Goal: Task Accomplishment & Management: Manage account settings

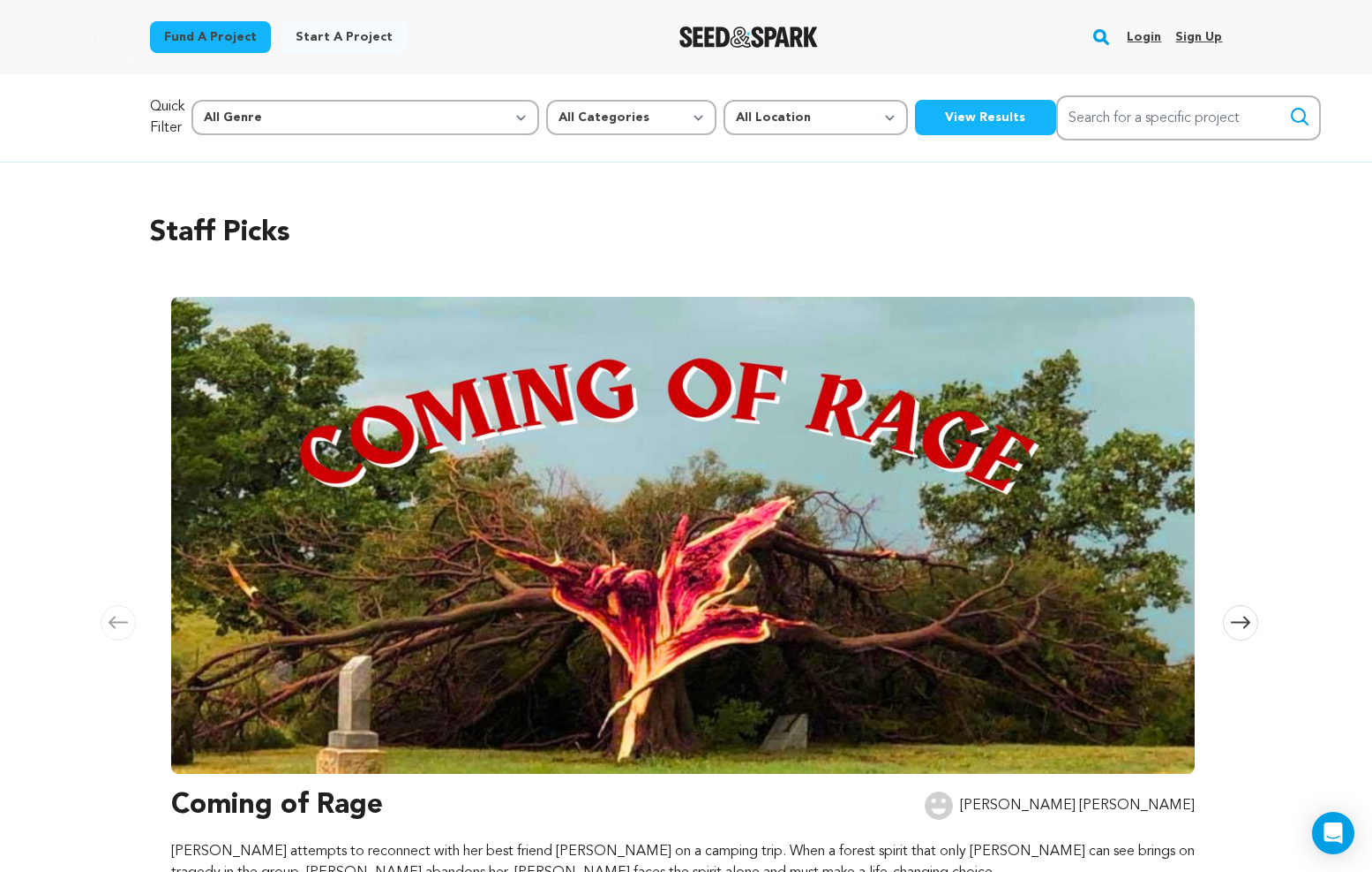
click at [1141, 34] on link "Login" at bounding box center [1143, 37] width 34 height 28
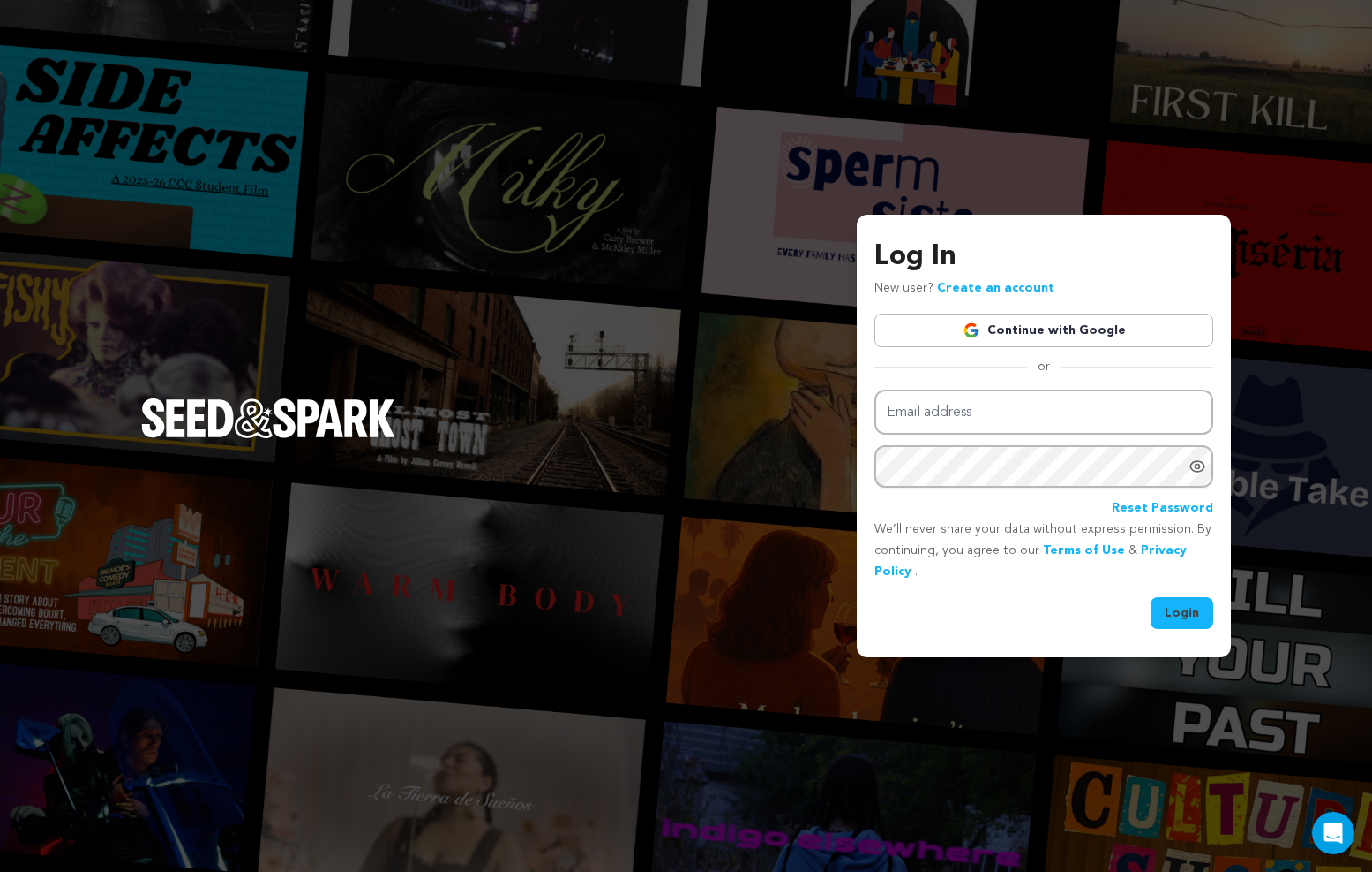
click at [978, 331] on img at bounding box center [972, 330] width 17 height 17
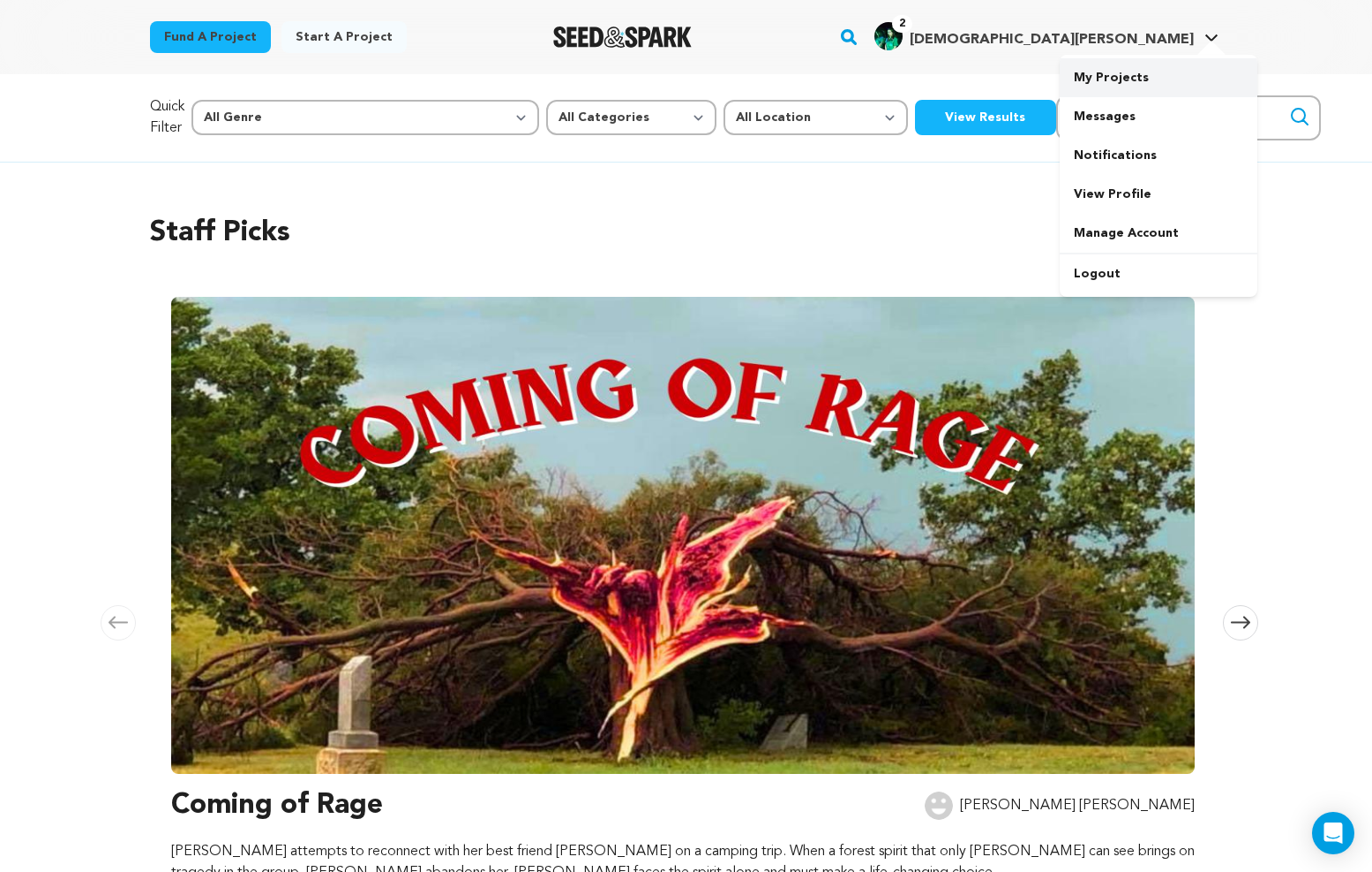
click at [1138, 82] on link "My Projects" at bounding box center [1158, 77] width 197 height 39
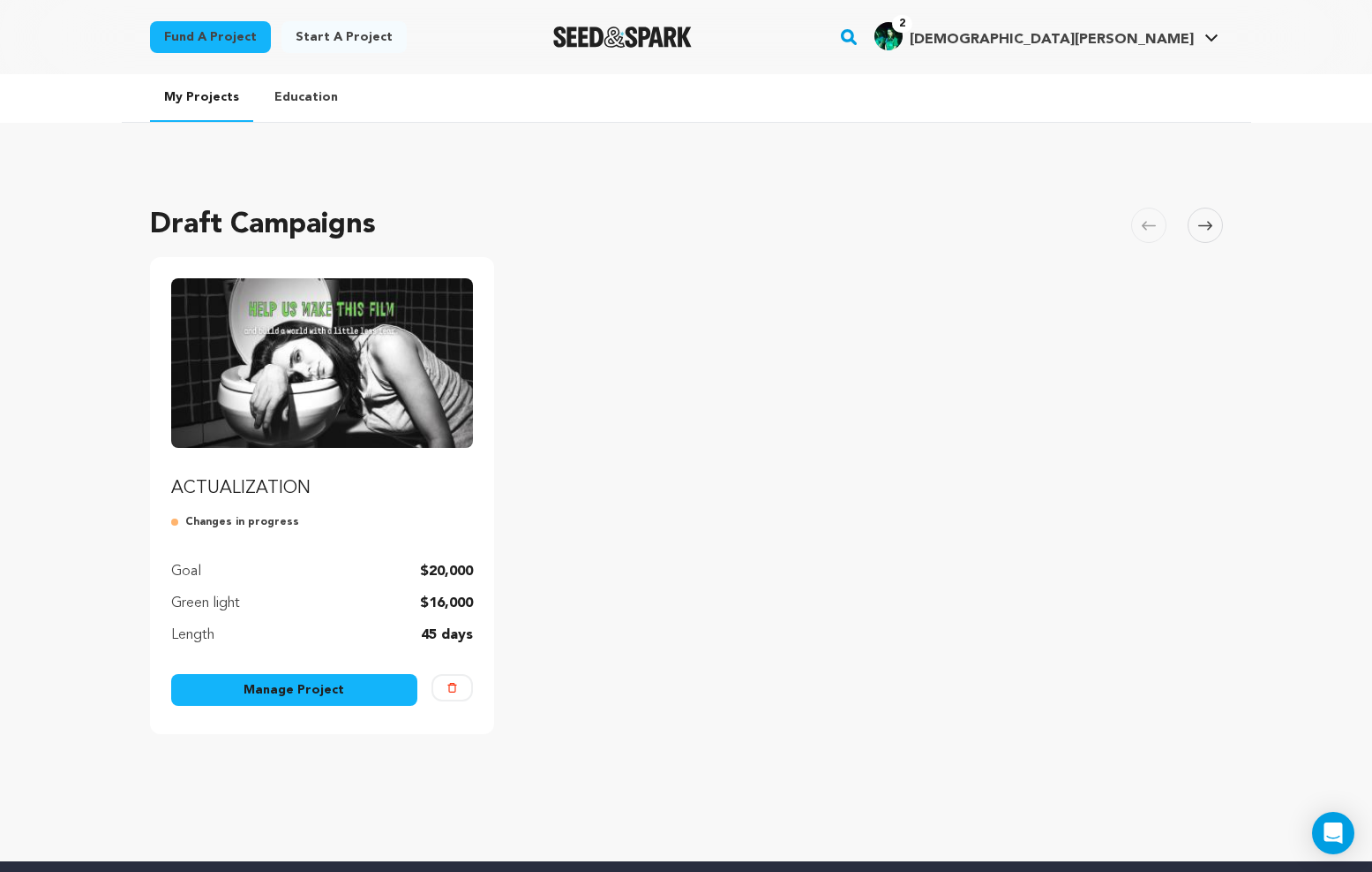
click at [298, 683] on link "Manage Project" at bounding box center [294, 689] width 247 height 32
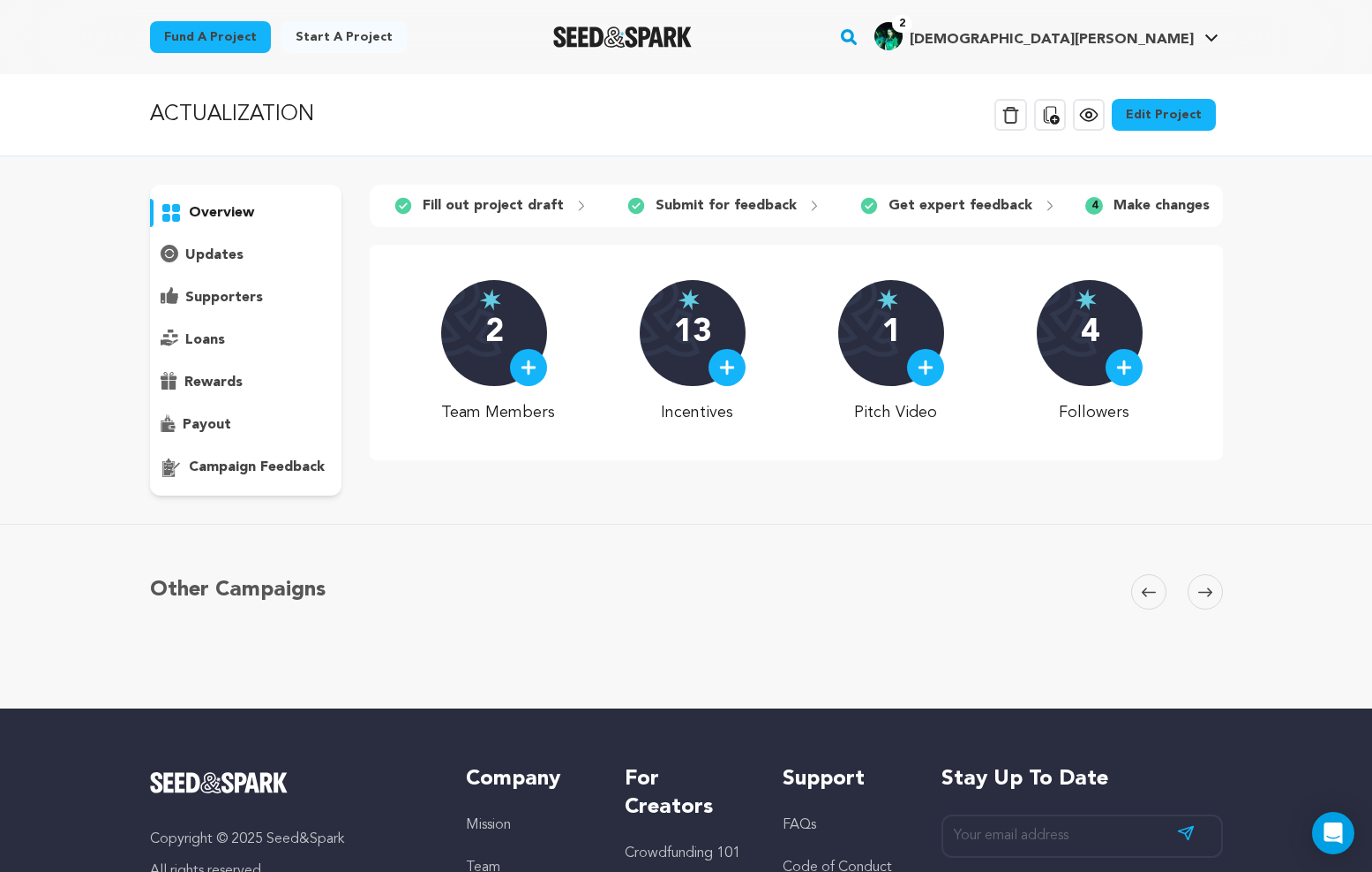
click at [234, 465] on p "campaign feedback" at bounding box center [257, 467] width 136 height 21
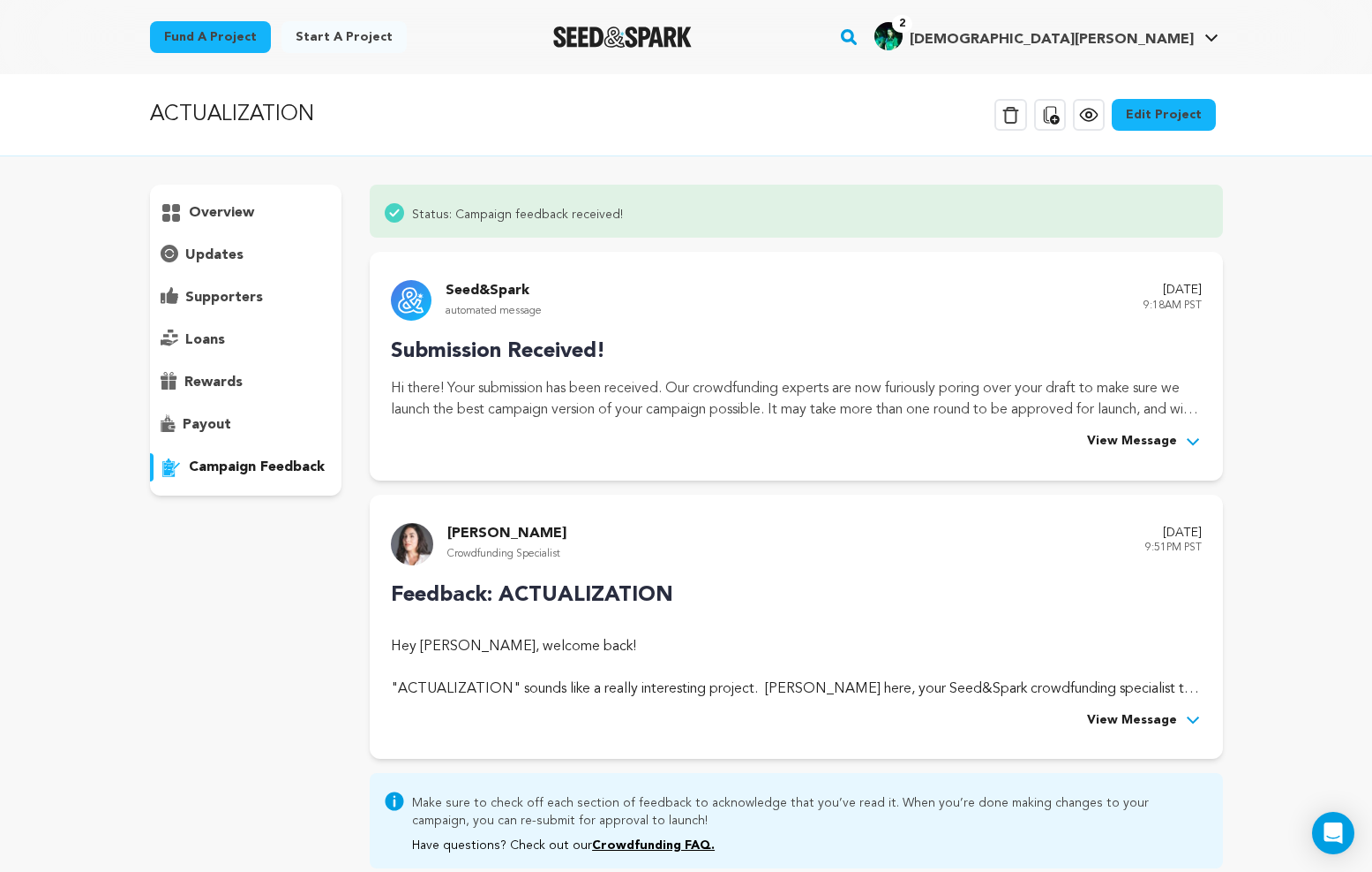
click at [1141, 708] on div "Feedback: ACTUALIZATION Hey Alecia, welcome back! "ACTUALIZATION" sounds like a…" at bounding box center [796, 654] width 810 height 152
click at [1185, 725] on icon at bounding box center [1193, 719] width 17 height 17
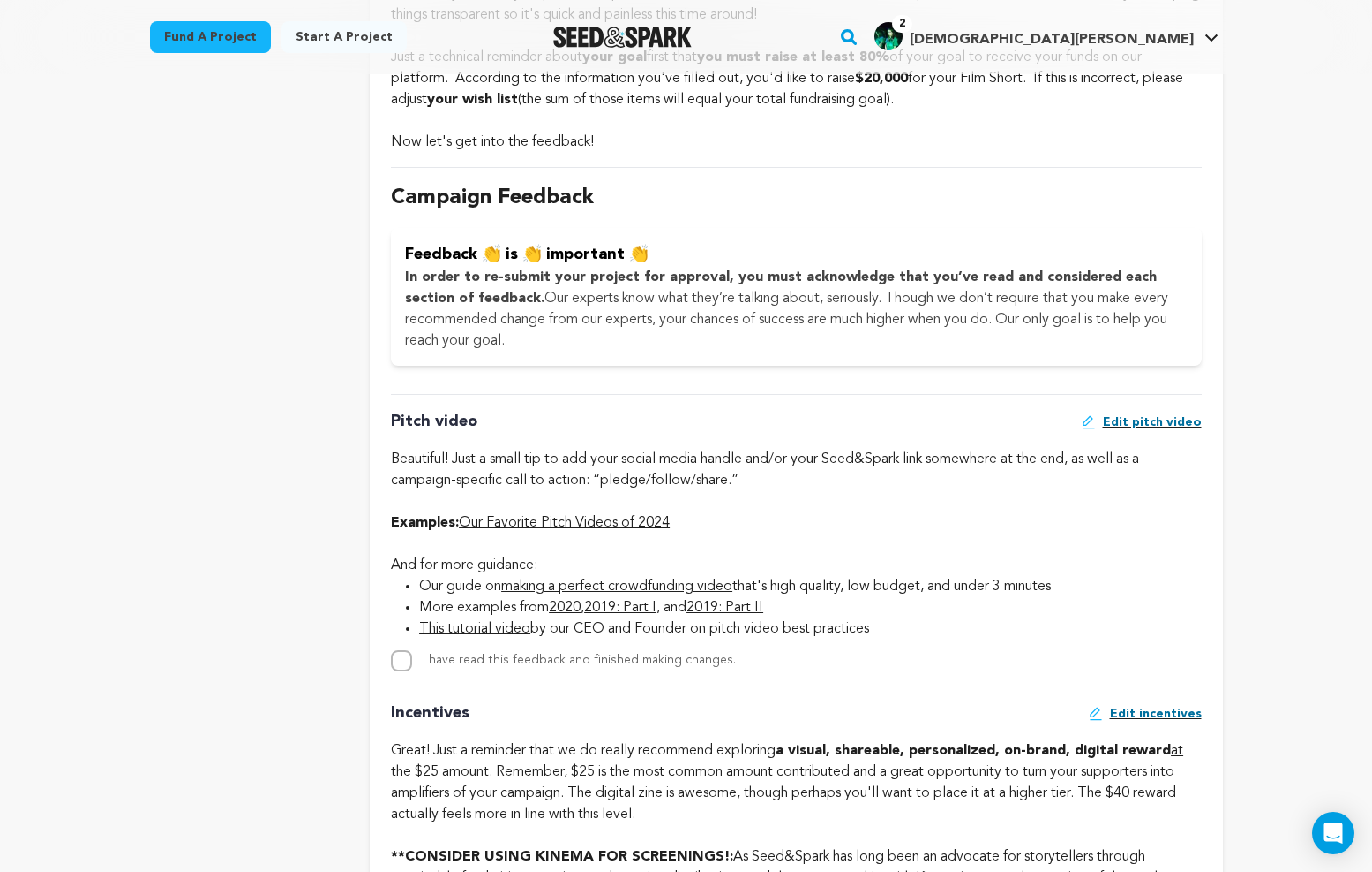
scroll to position [804, 0]
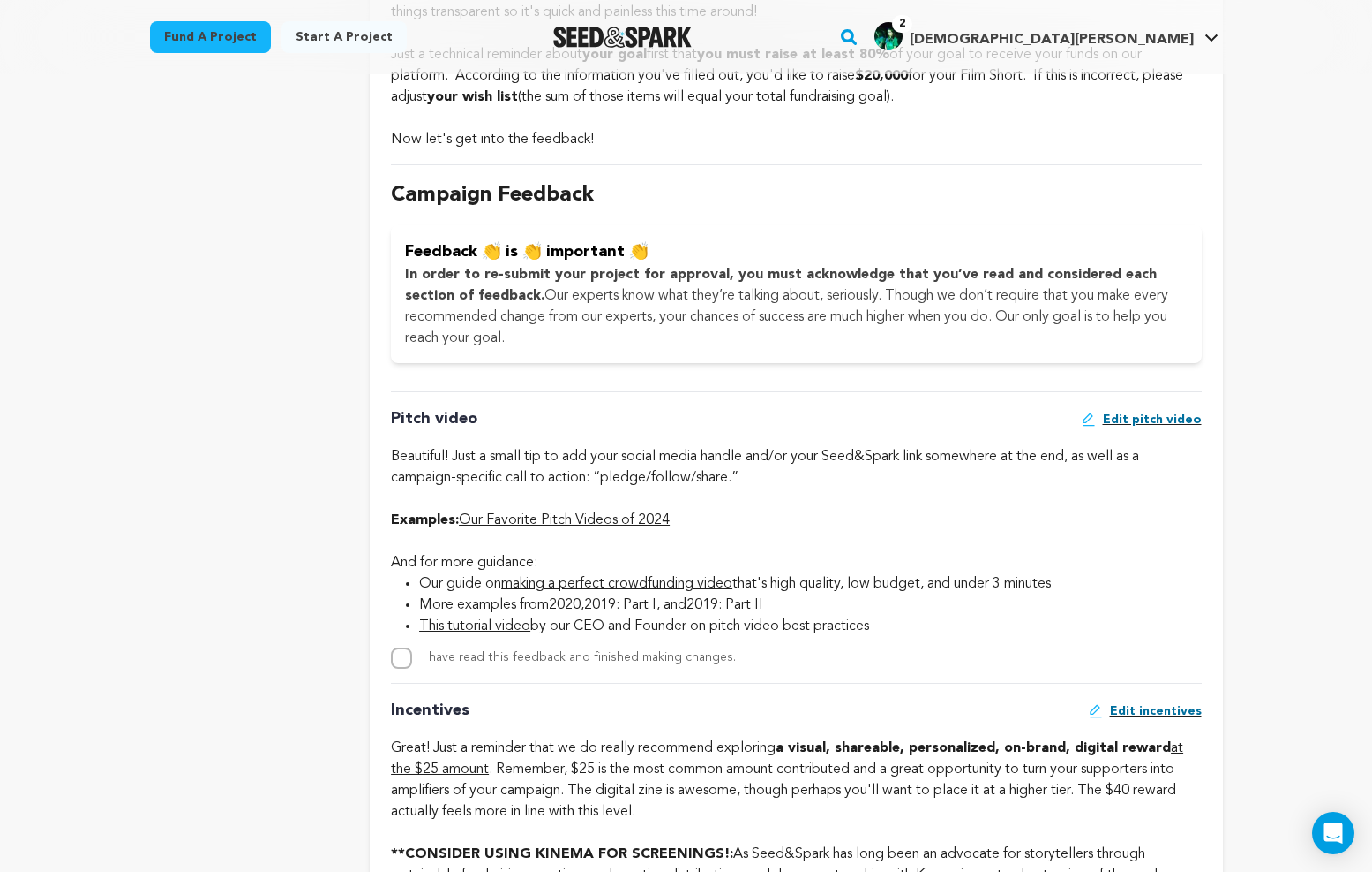
click at [1163, 413] on span "Edit pitch video" at bounding box center [1153, 419] width 99 height 17
click at [410, 661] on input "I have read this feedback and finished making changes." at bounding box center [401, 657] width 21 height 21
checkbox input "true"
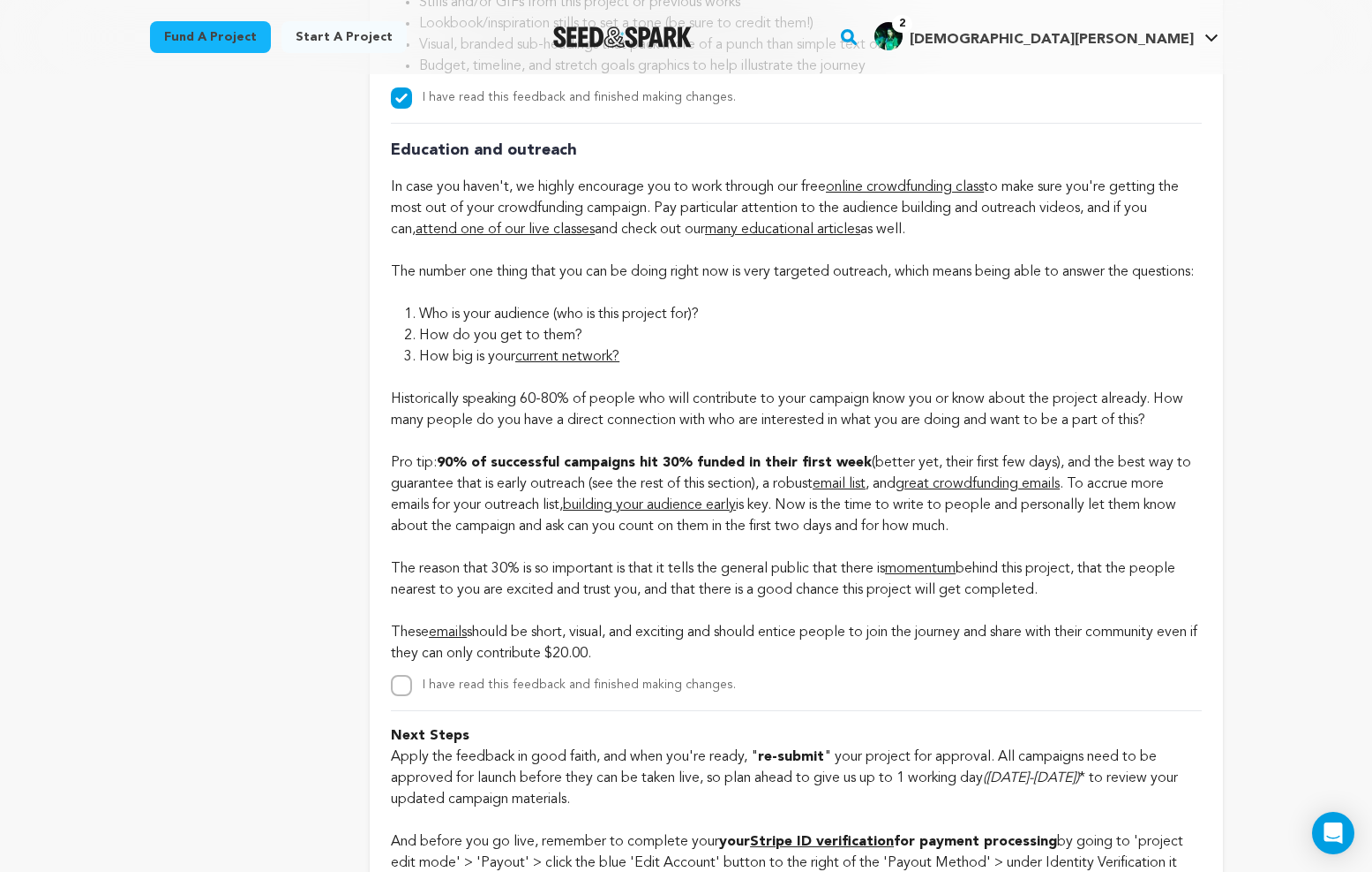
scroll to position [2957, 0]
click at [401, 697] on input "I have read this feedback and finished making changes." at bounding box center [401, 686] width 21 height 21
checkbox input "true"
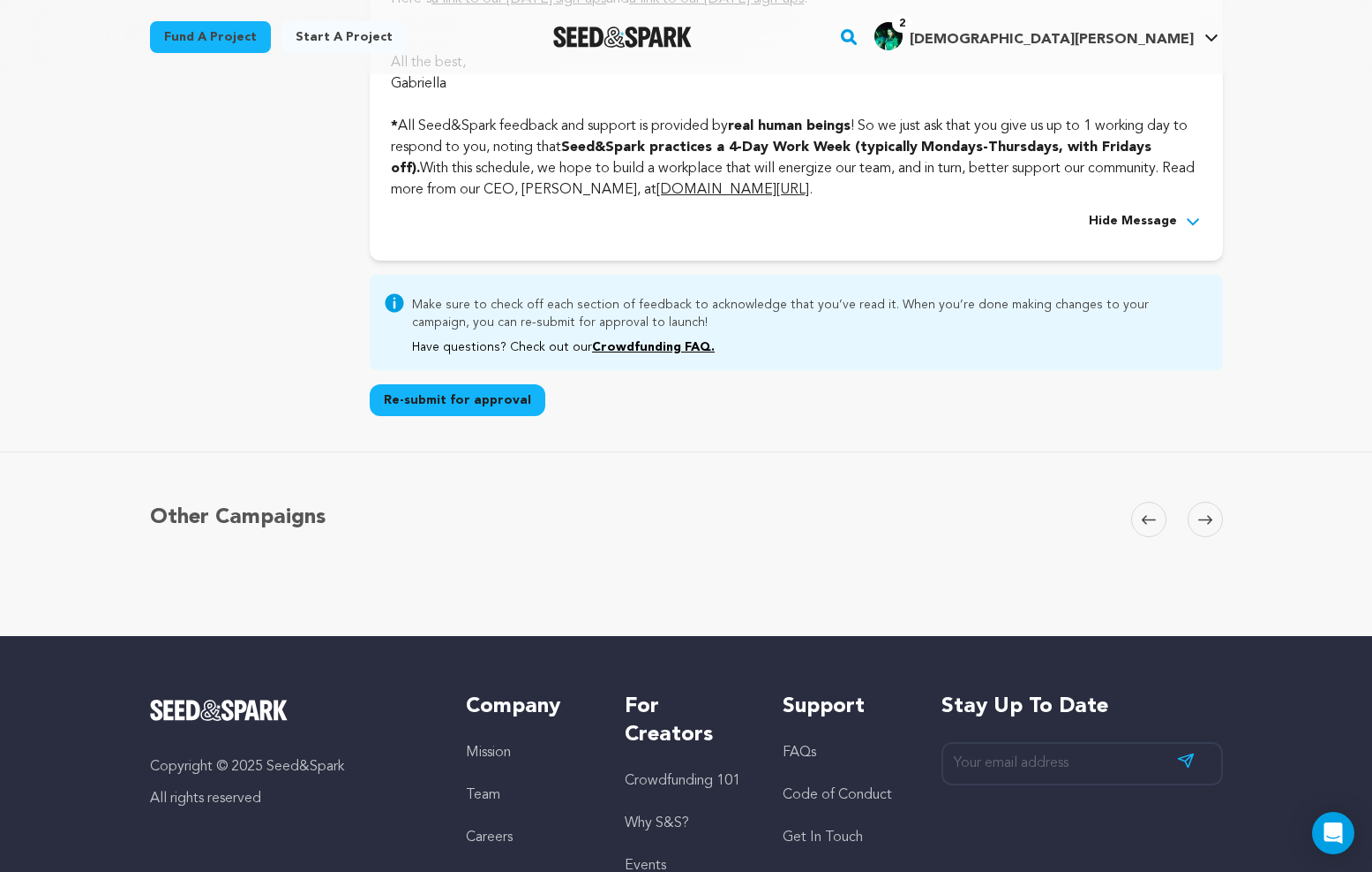
scroll to position [4144, 0]
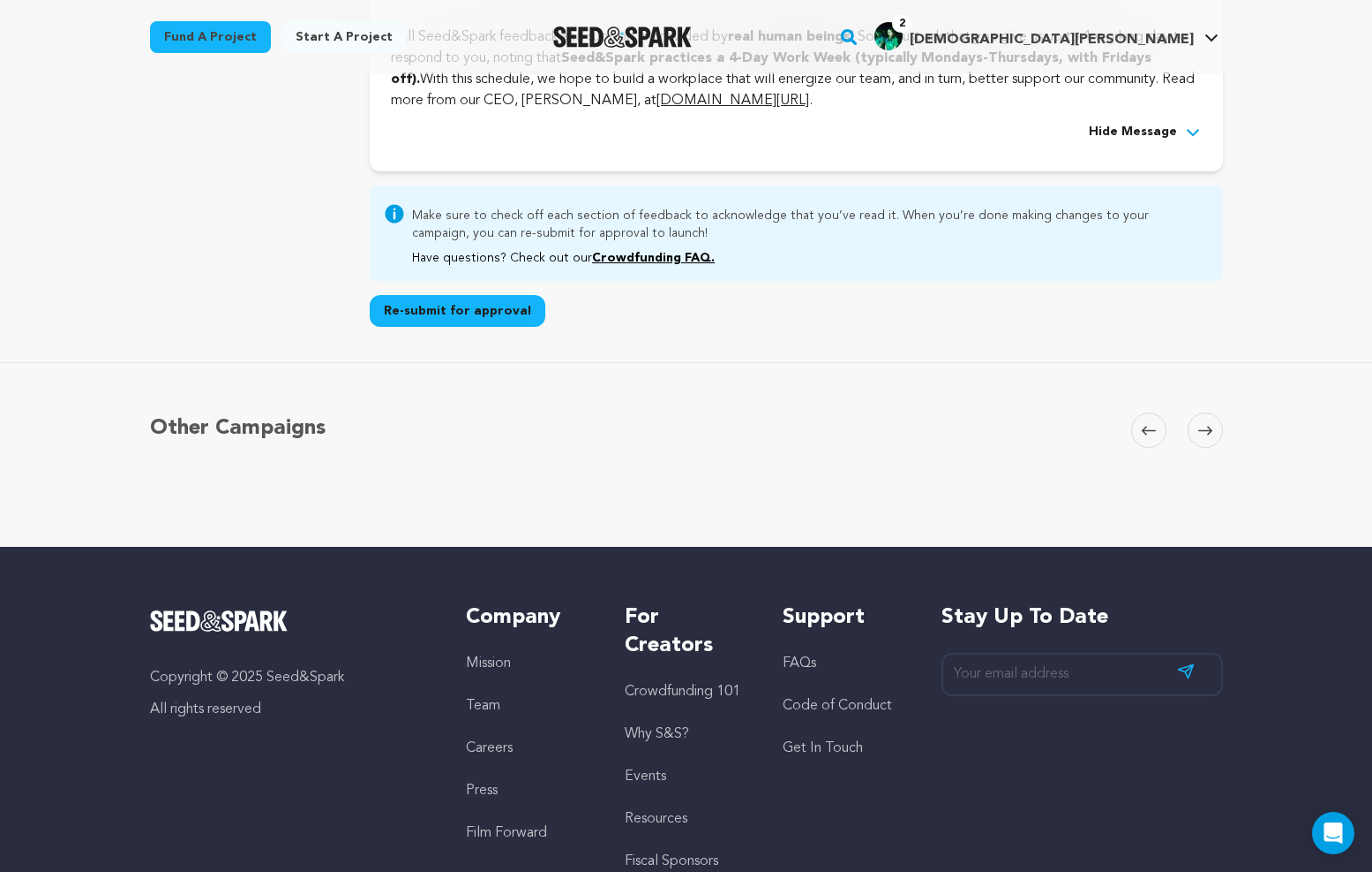
click at [485, 327] on button "Re-submit for approval" at bounding box center [457, 311] width 175 height 32
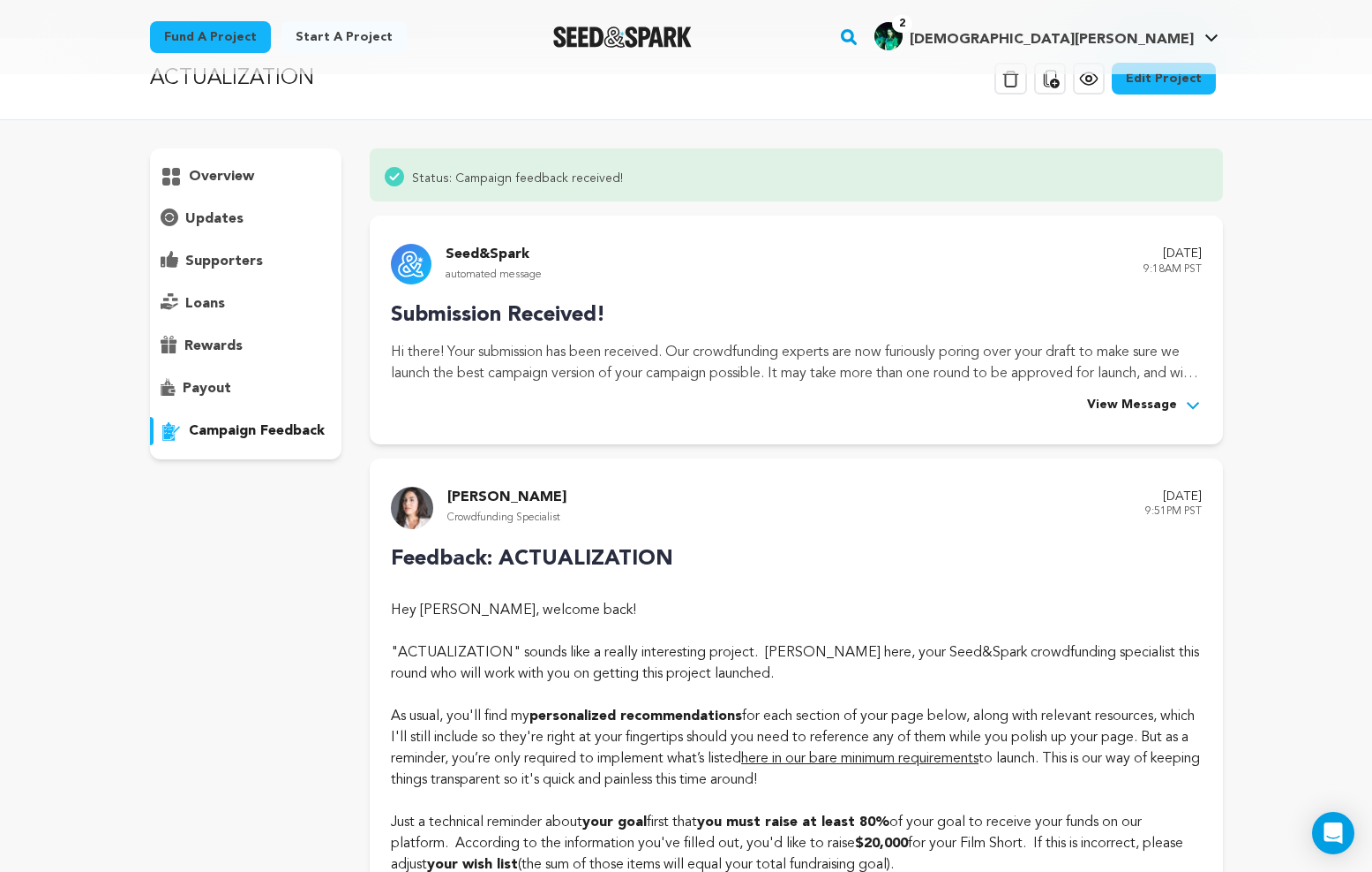
scroll to position [0, 0]
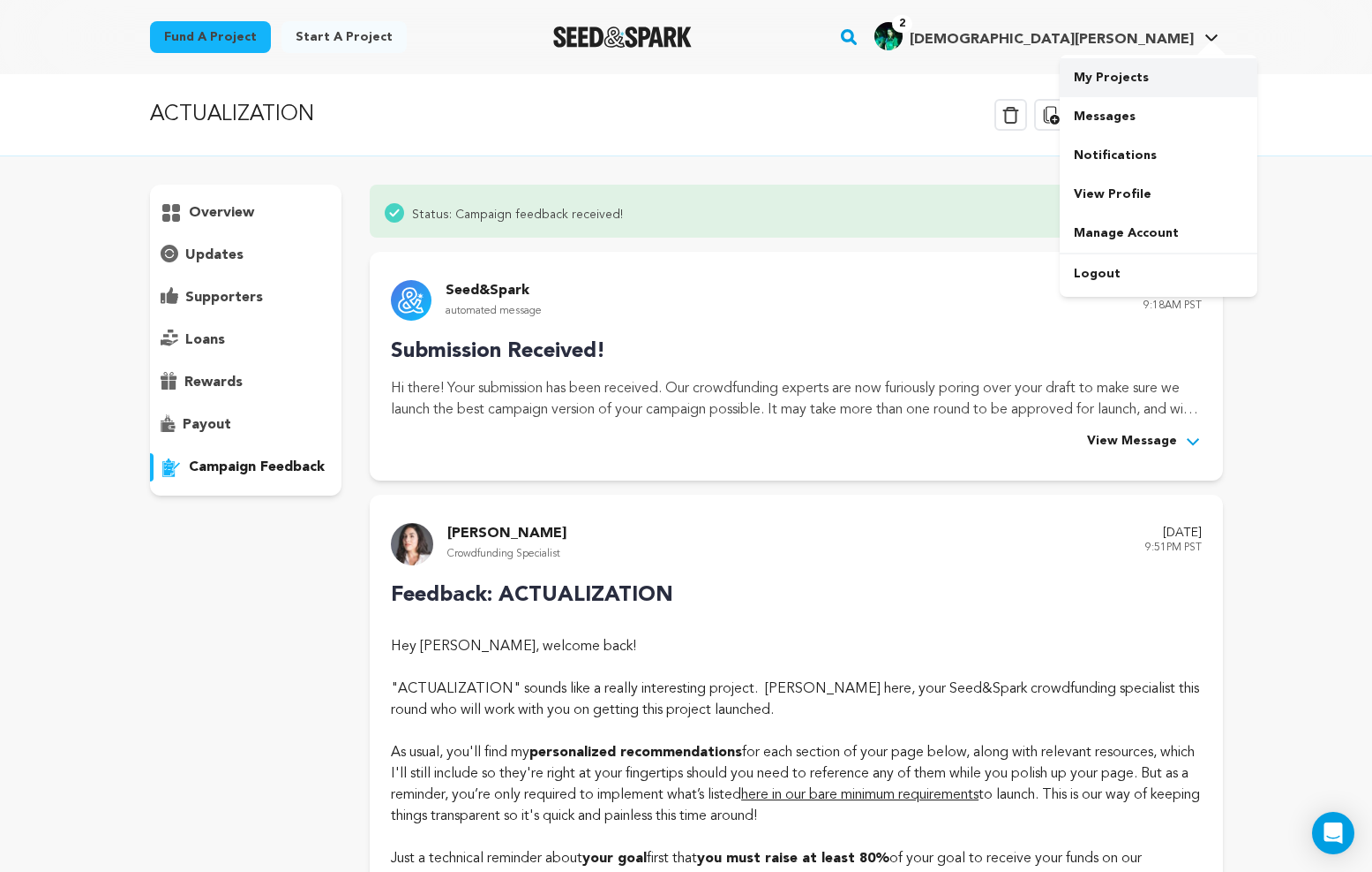
click at [1085, 72] on link "My Projects" at bounding box center [1158, 77] width 197 height 39
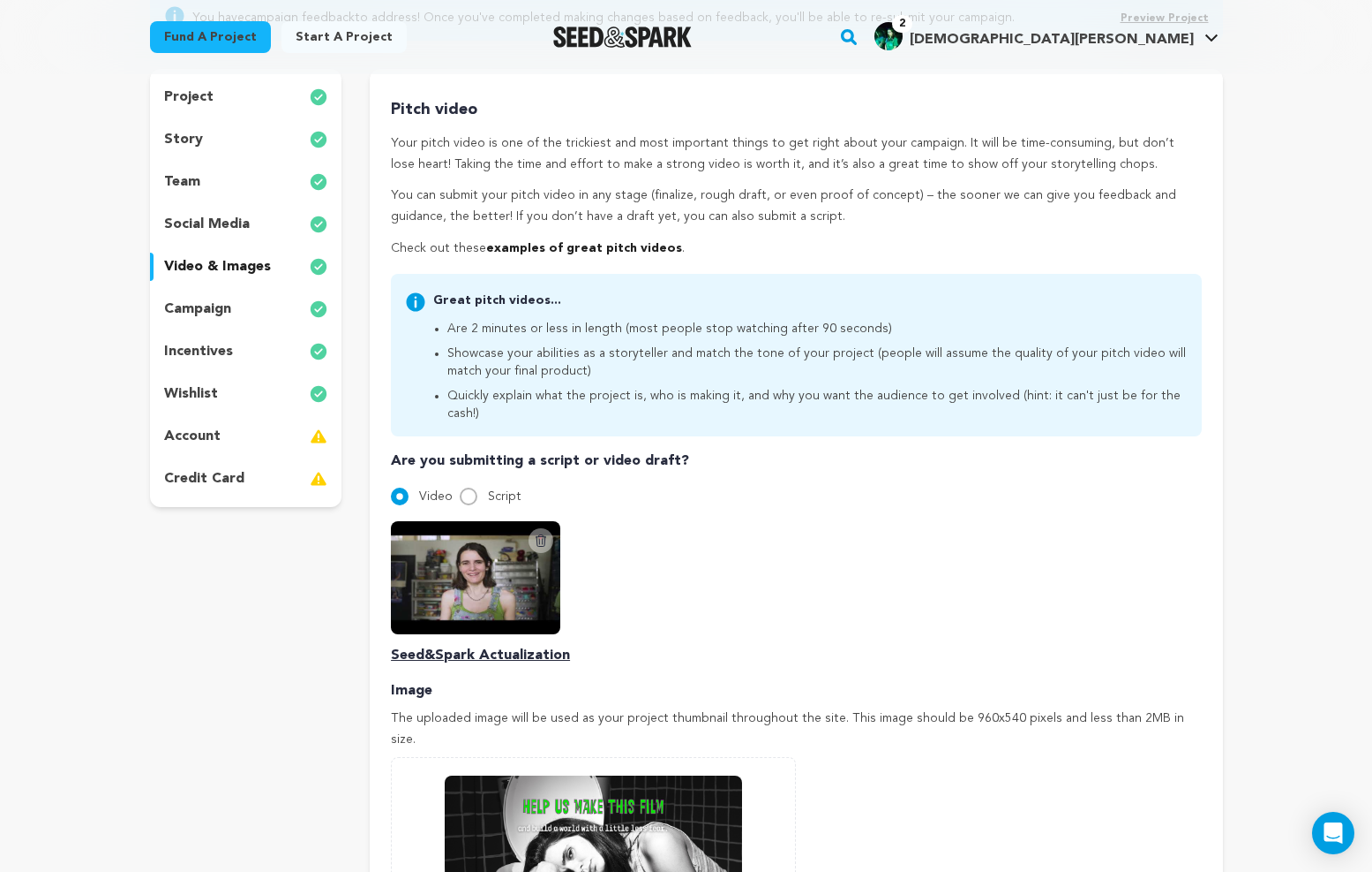
scroll to position [218, 0]
click at [546, 533] on icon at bounding box center [540, 539] width 14 height 14
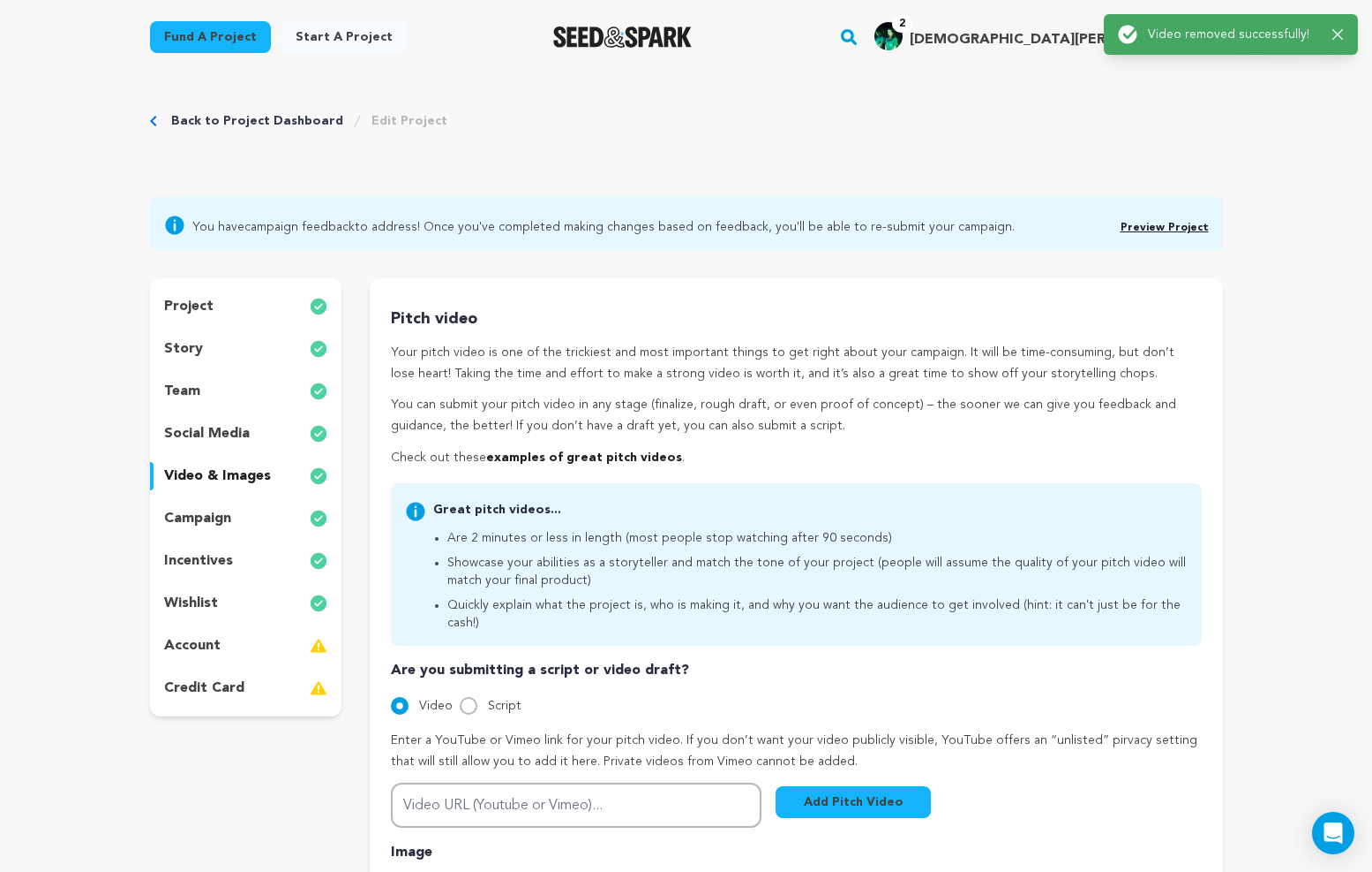
scroll to position [0, 0]
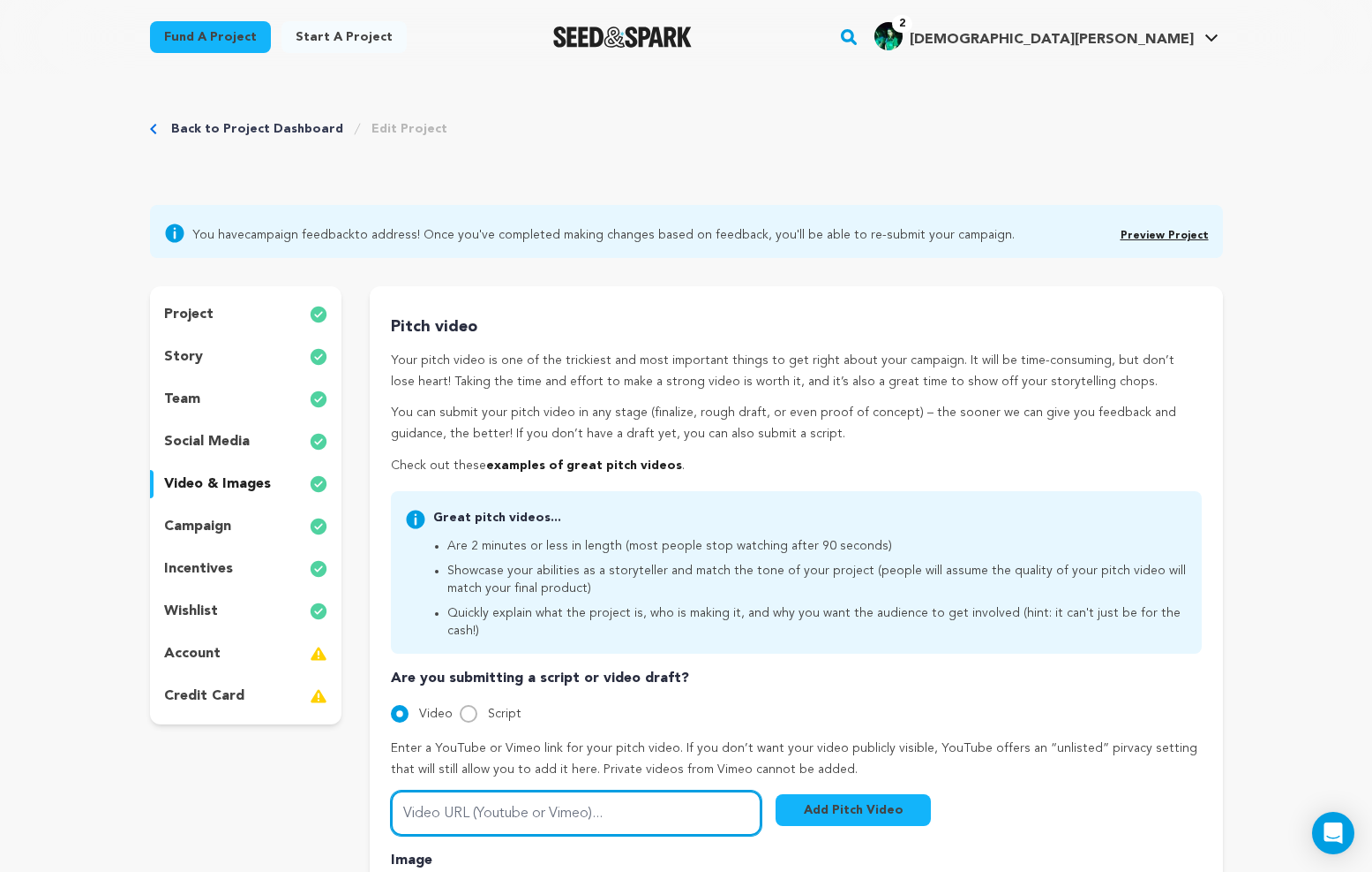
click at [494, 796] on input "Video URL (Youtube or Vimeo)..." at bounding box center [577, 812] width 371 height 45
paste input "https://youtu.be/q6KQ7m0CS-w"
type input "https://youtu.be/q6KQ7m0CS-w"
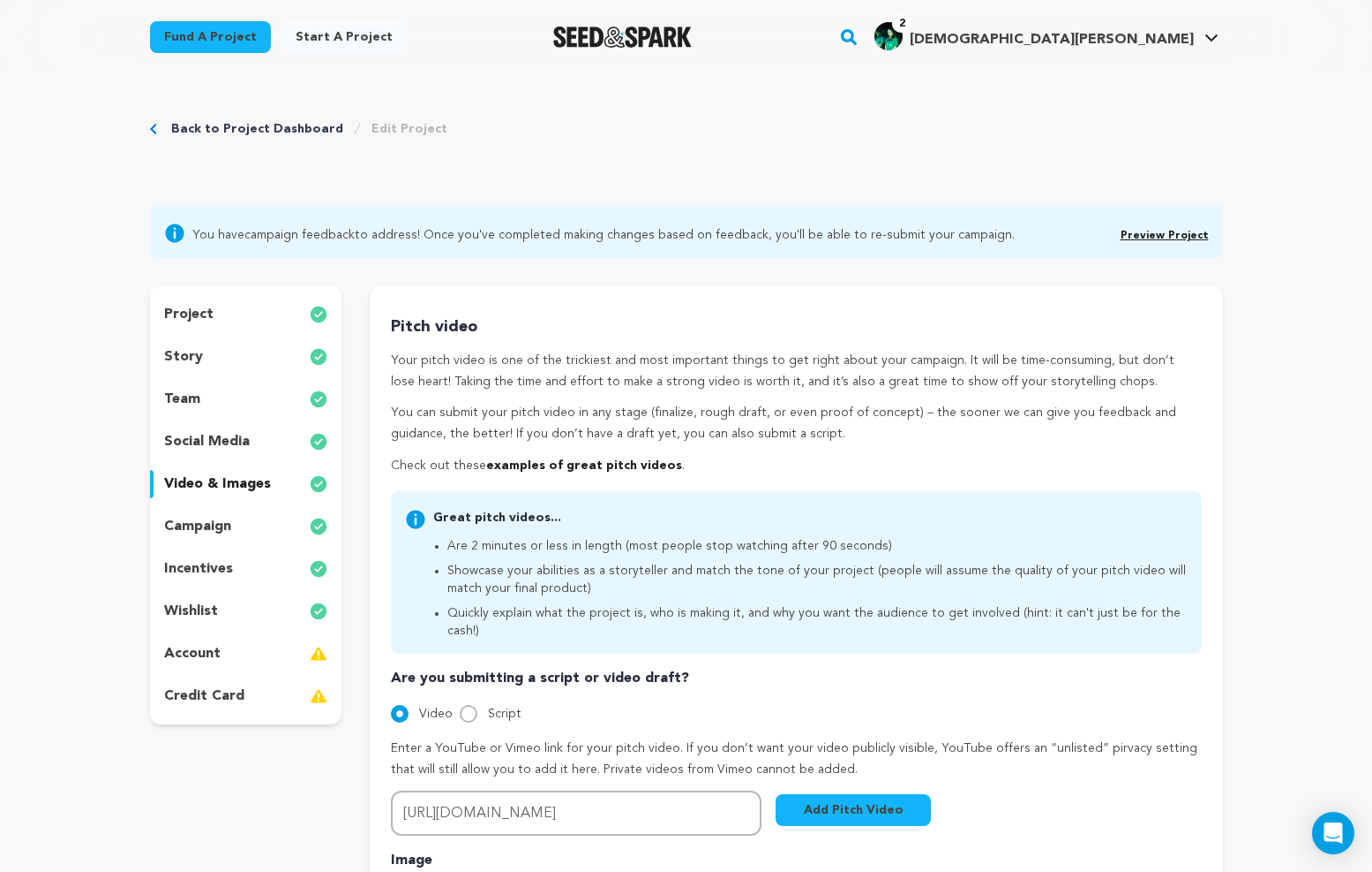
click at [837, 794] on button "Add Pitch Video" at bounding box center [853, 810] width 155 height 32
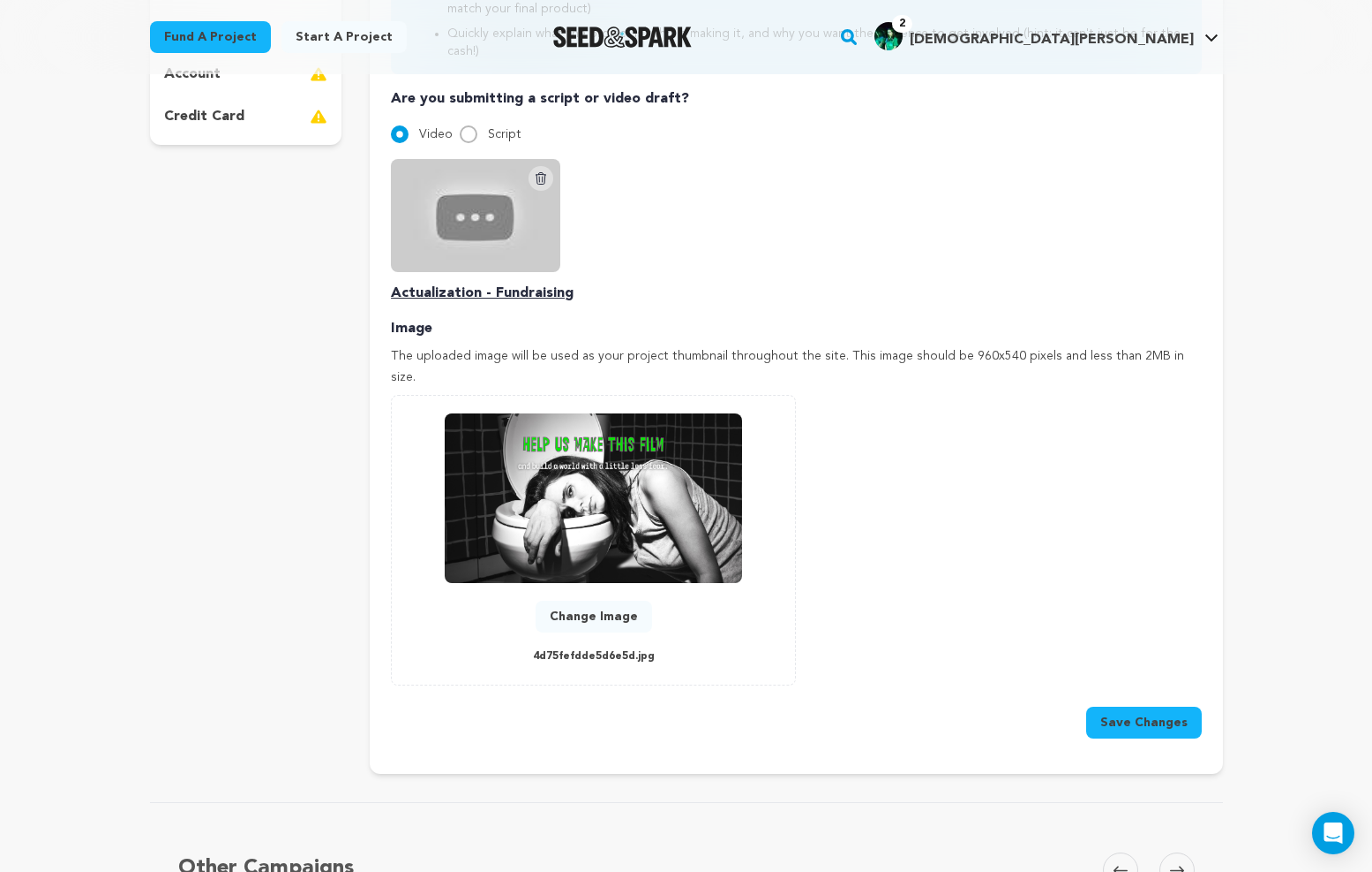
scroll to position [347, 0]
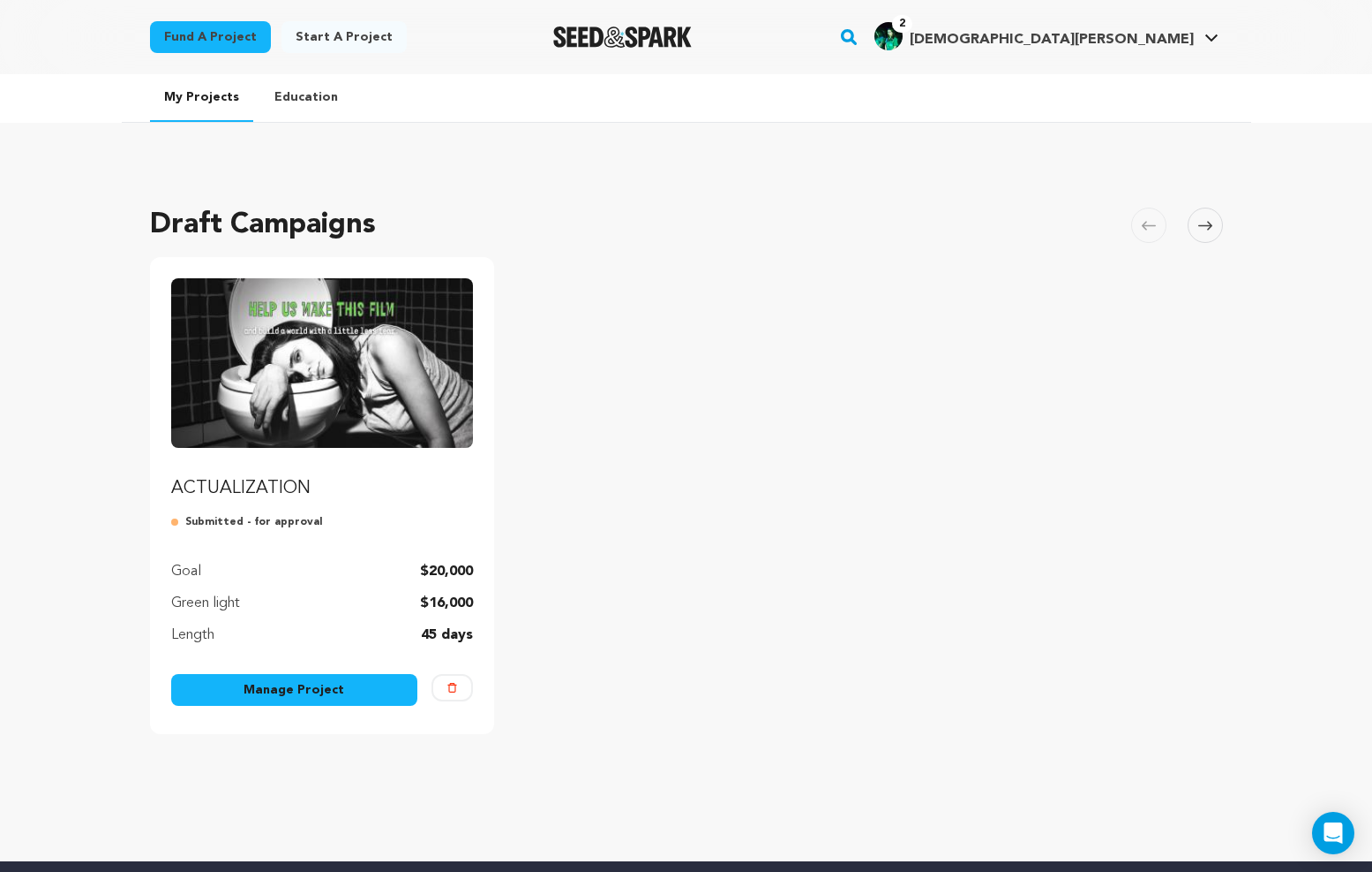
click at [439, 339] on img "Fund ACTUALIZATION" at bounding box center [322, 363] width 303 height 170
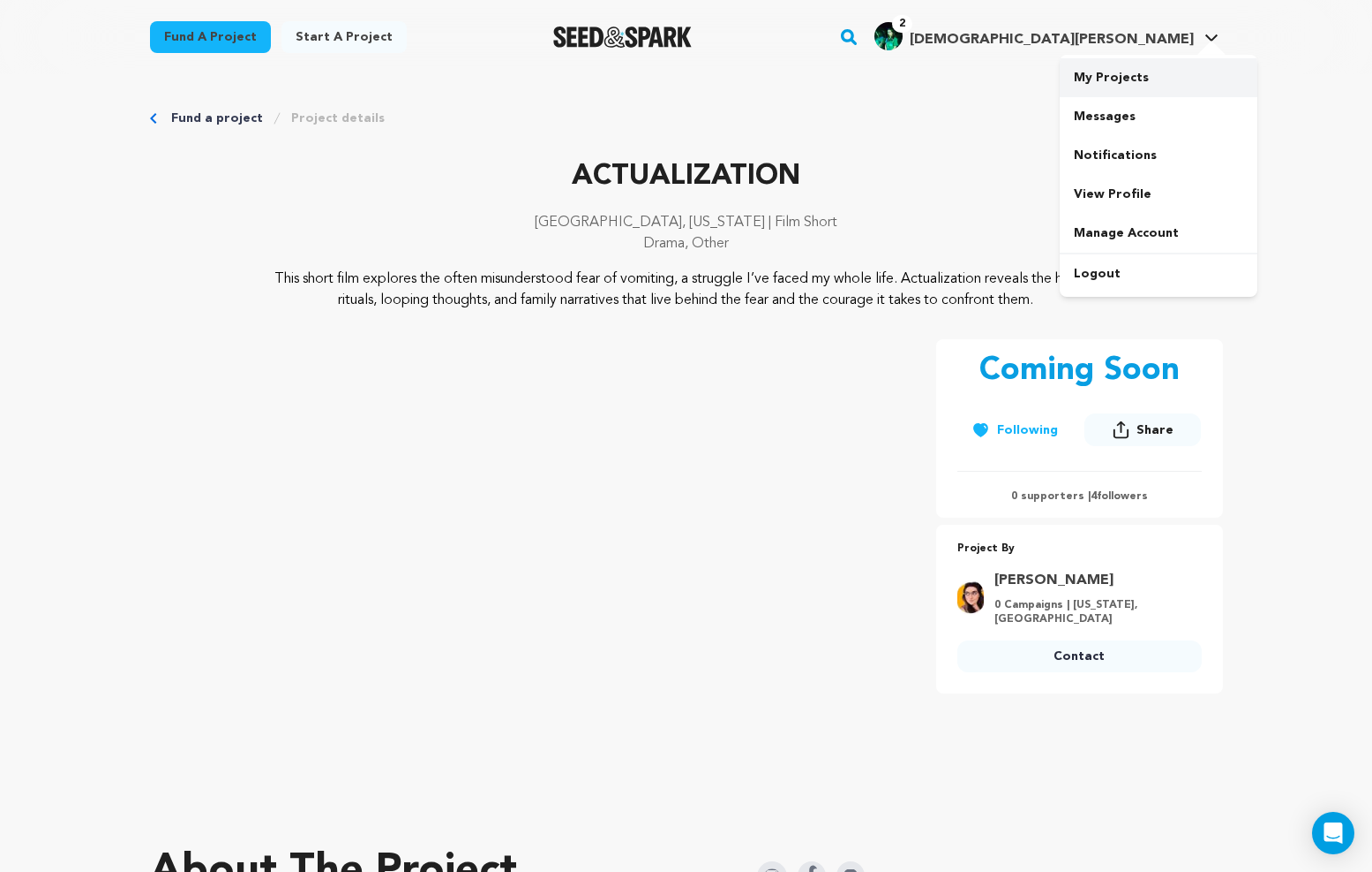
click at [1124, 85] on link "My Projects" at bounding box center [1158, 77] width 197 height 39
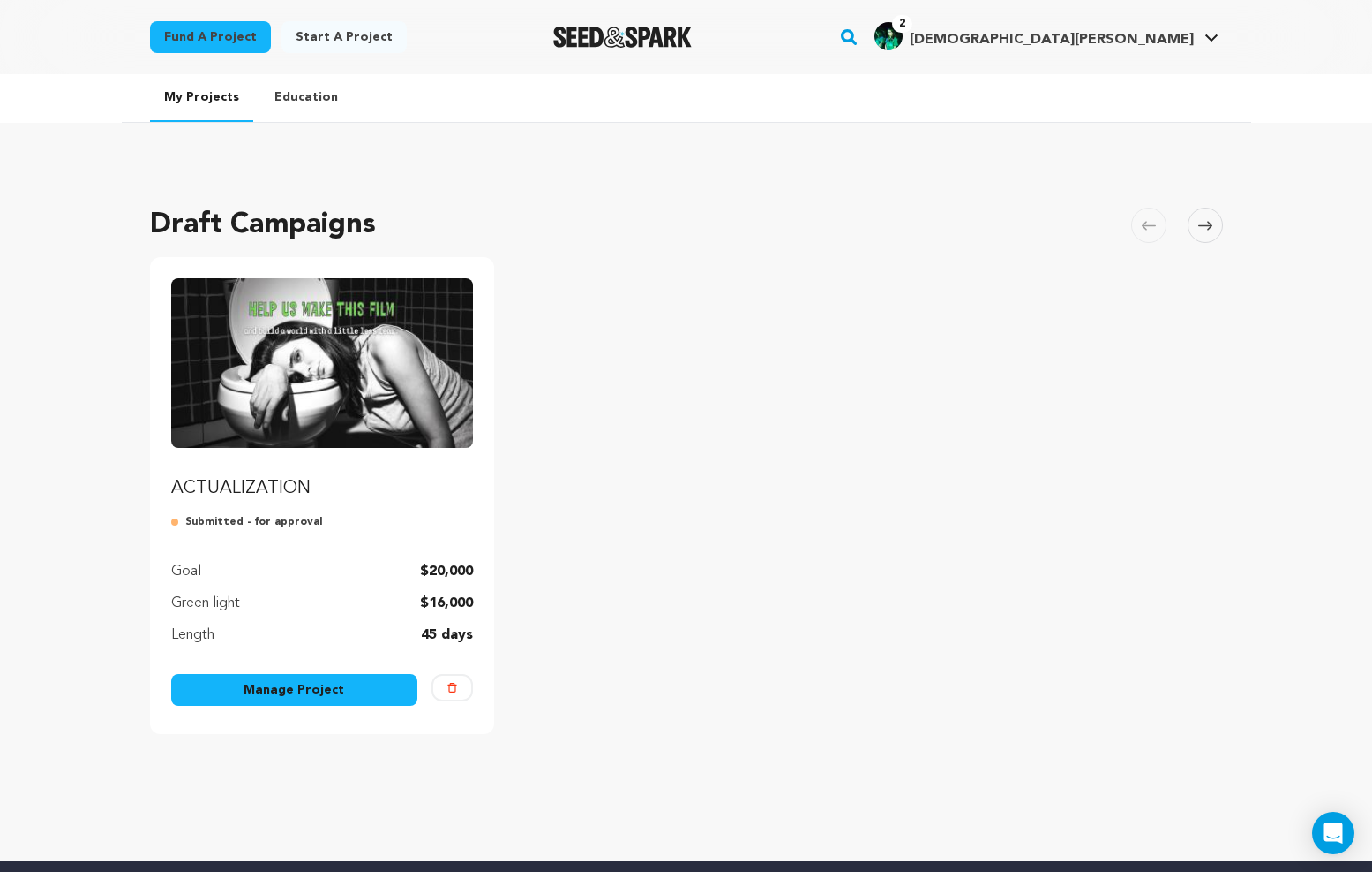
click at [307, 695] on link "Manage Project" at bounding box center [294, 689] width 247 height 32
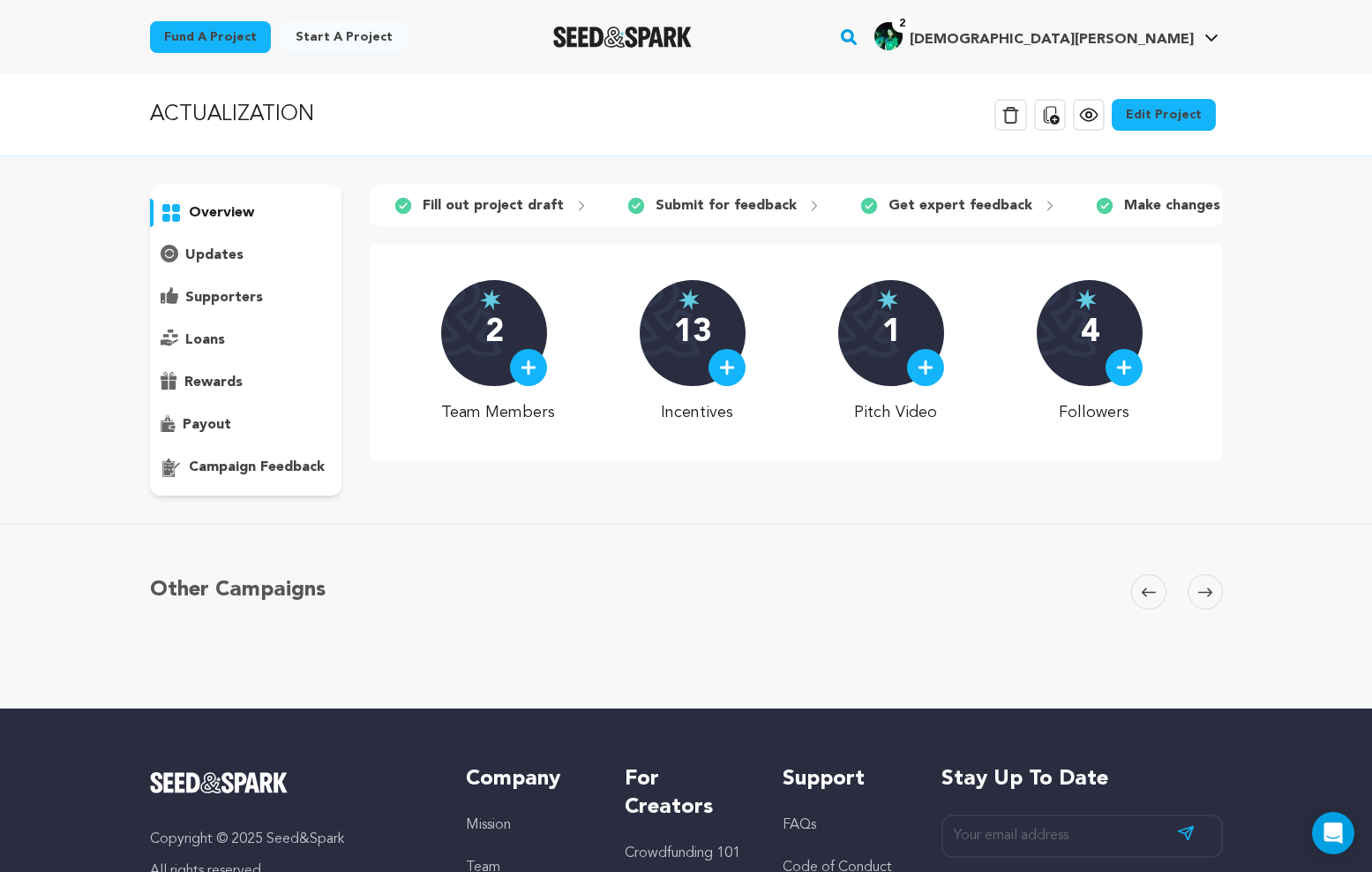
click at [489, 207] on p "Fill out project draft" at bounding box center [493, 205] width 141 height 21
click at [1184, 108] on link "Edit Project" at bounding box center [1164, 115] width 104 height 32
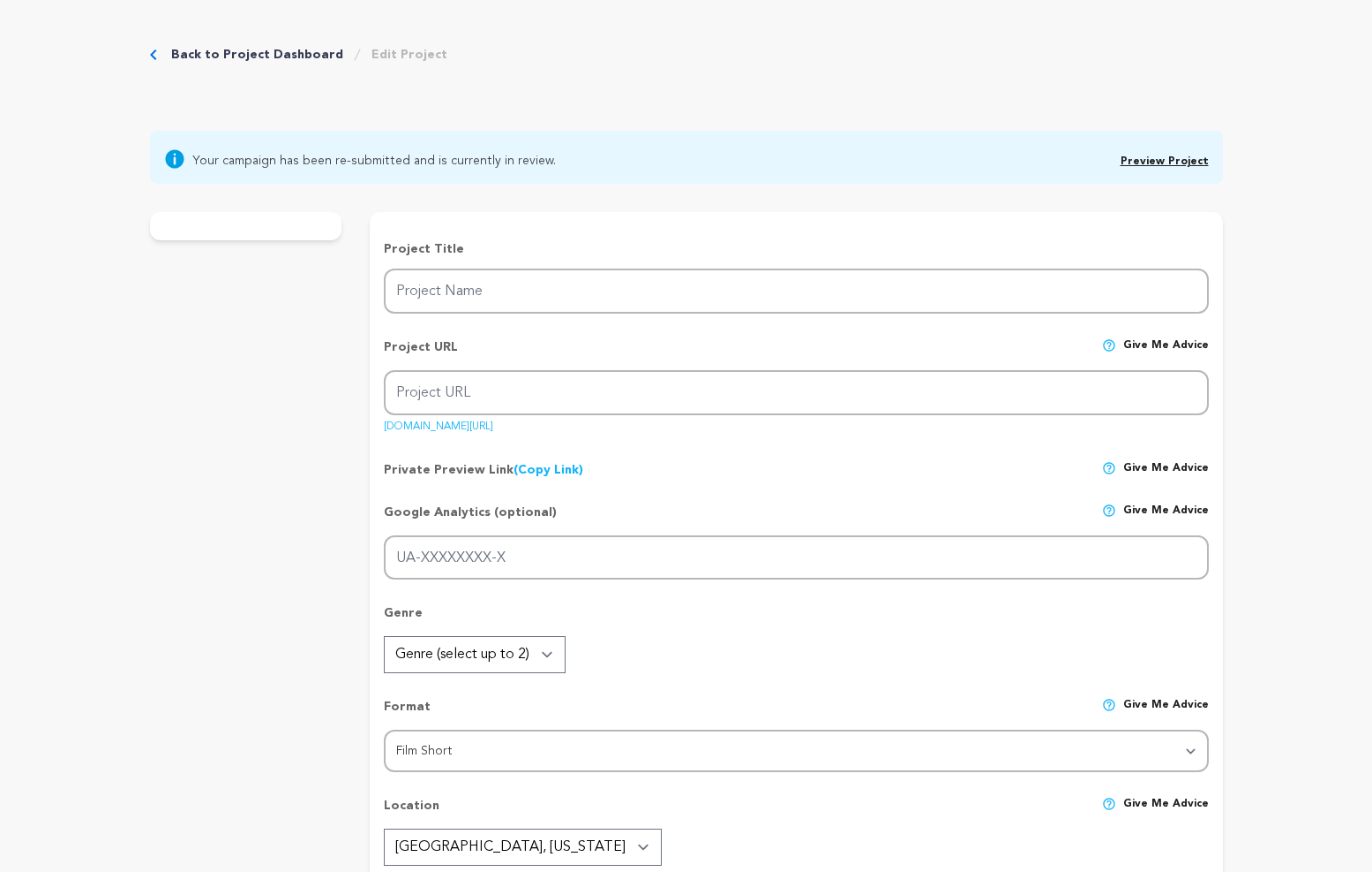
type input "ACTUALIZATION"
type input "actualization"
type input "[PERSON_NAME] is forced to confront her past & fear of vomiting, navigating a s…"
type textarea "This short film explores the often misunderstood fear of vomiting, a struggle I…"
type textarea ""BUT NO ONE LIKES THROWING UP" Most people don’t dwell on vomiting but for thos…"
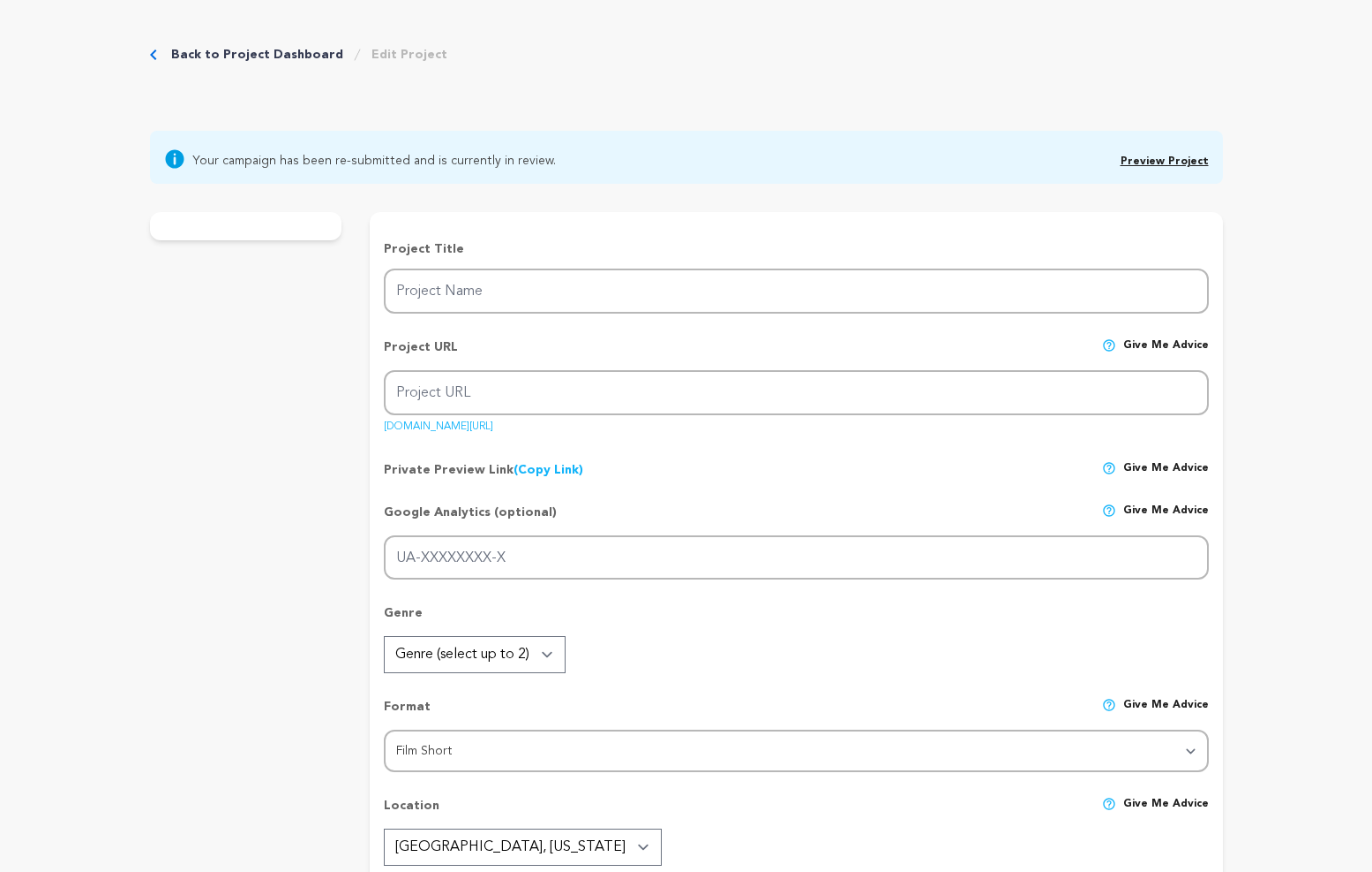
type textarea "Our filmmakers are a part of Women in Film and Video of [GEOGRAPHIC_DATA]."
radio input "true"
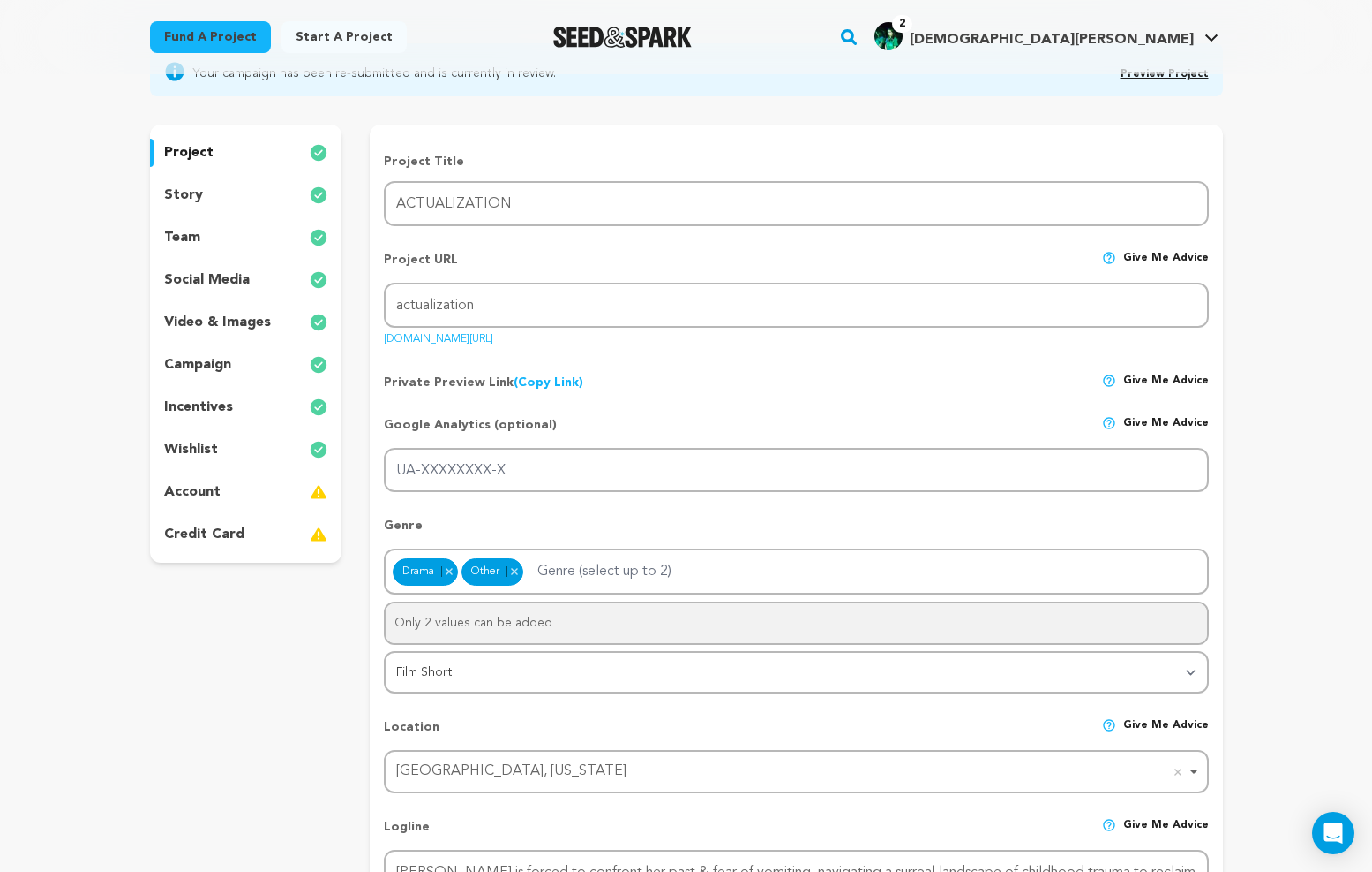
scroll to position [156, 0]
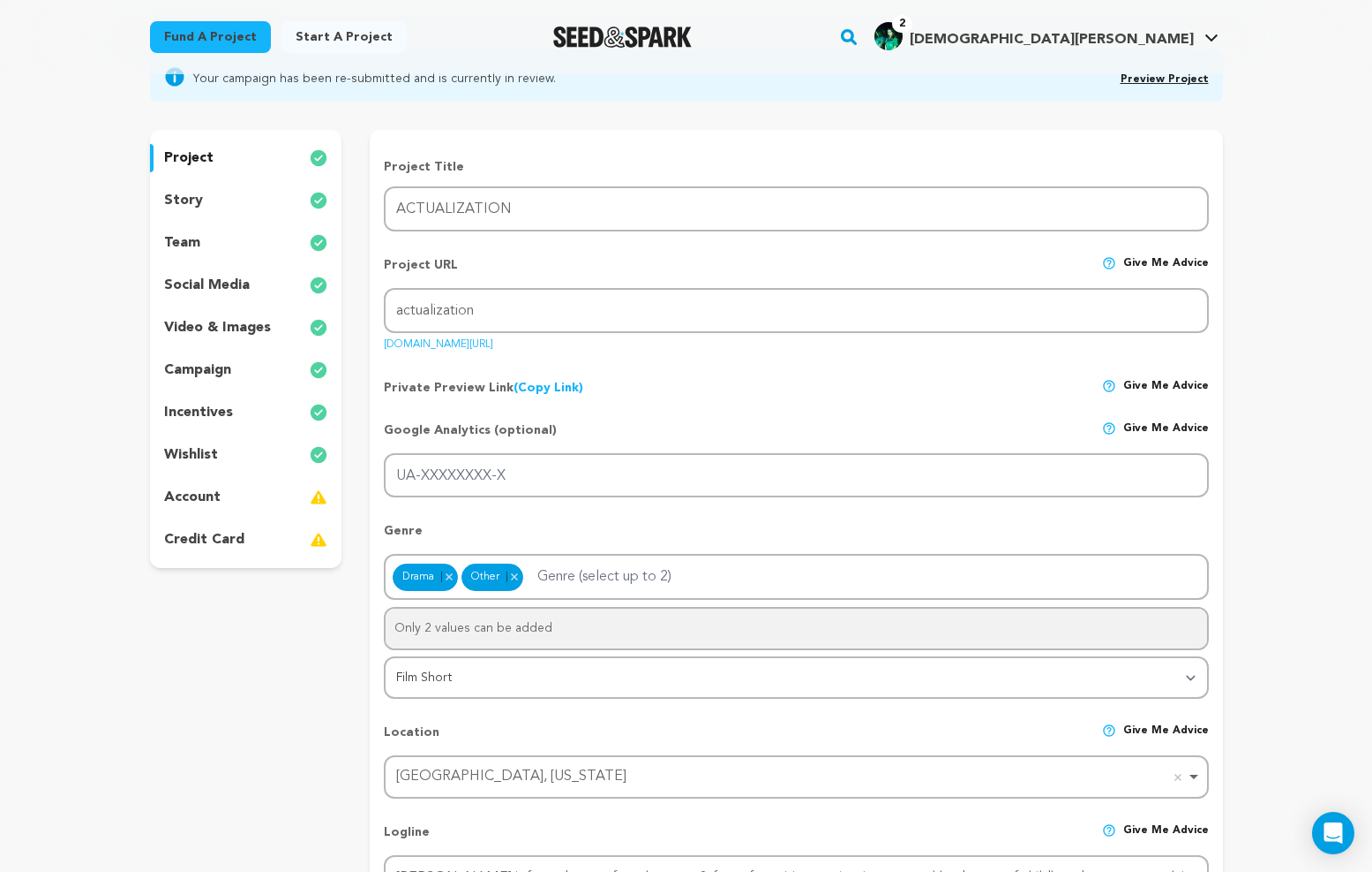
click at [217, 200] on div "story" at bounding box center [246, 200] width 193 height 28
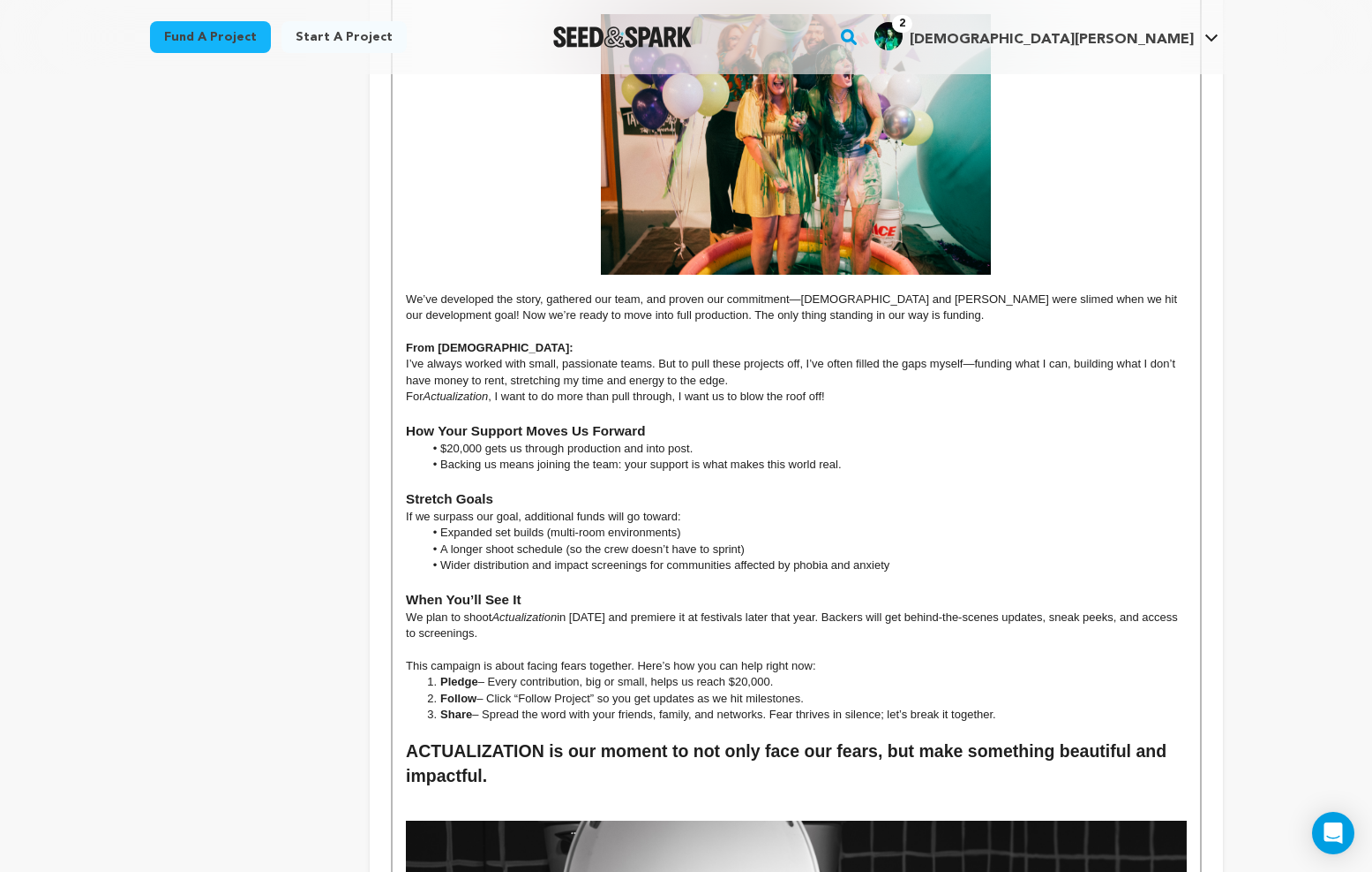
scroll to position [1096, 0]
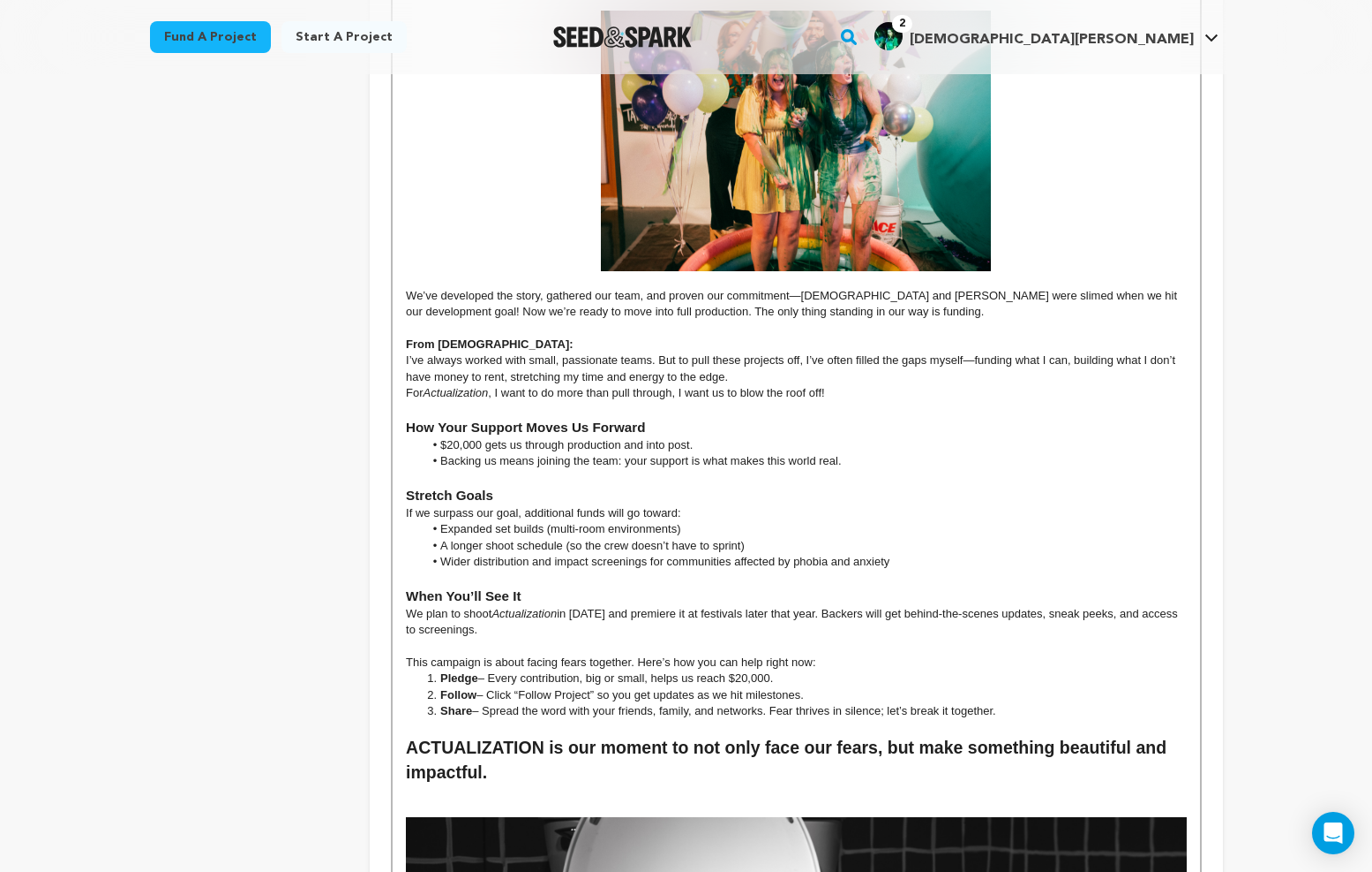
click at [1070, 703] on li "Share – Spread the word with your friends, family, and networks. Fear thrives i…" at bounding box center [804, 710] width 763 height 16
